Goal: Check status: Check status

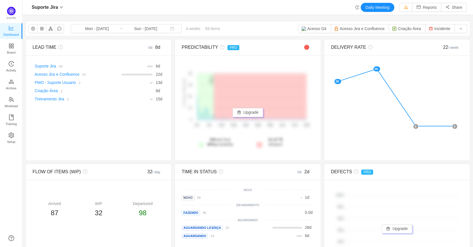
scroll to position [238, 438]
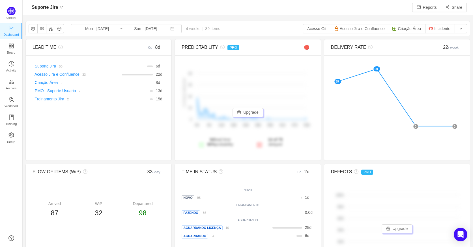
scroll to position [238, 438]
